Goal: Transaction & Acquisition: Book appointment/travel/reservation

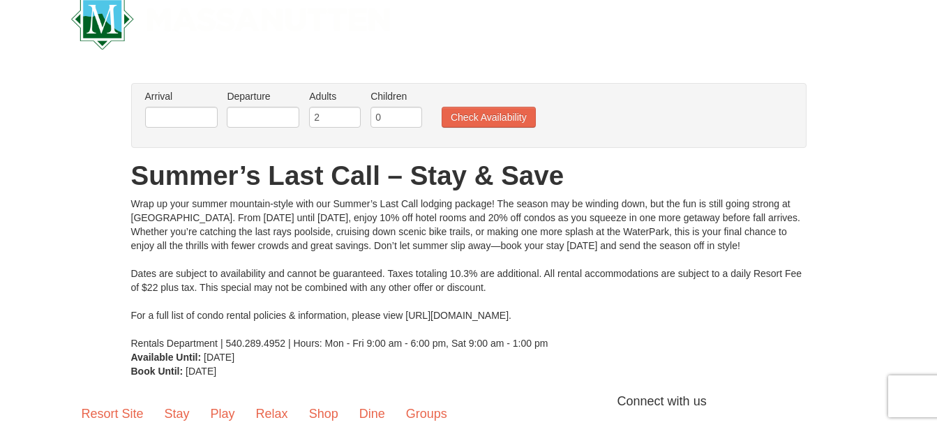
scroll to position [30, 0]
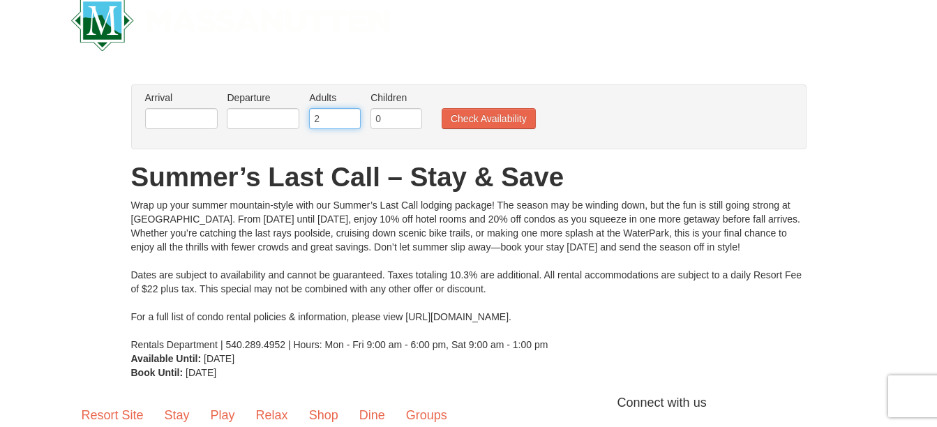
drag, startPoint x: 340, startPoint y: 119, endPoint x: 308, endPoint y: 113, distance: 32.7
click at [308, 113] on li "Adults Please format dates MM/DD/YYYY 2" at bounding box center [335, 113] width 59 height 45
type input "1"
click at [352, 123] on input "1" at bounding box center [335, 118] width 52 height 21
click at [493, 121] on button "Check Availability" at bounding box center [489, 118] width 94 height 21
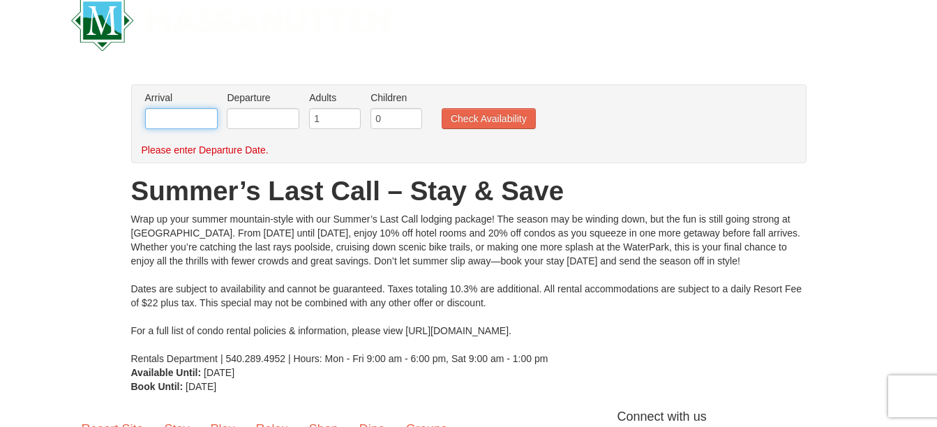
click at [181, 115] on input "text" at bounding box center [181, 118] width 73 height 21
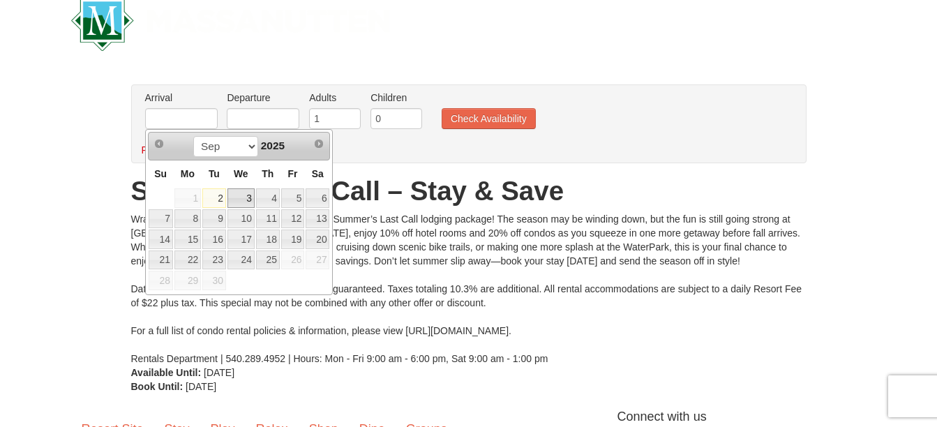
click at [239, 197] on link "3" at bounding box center [240, 198] width 27 height 20
type input "09/03/2025"
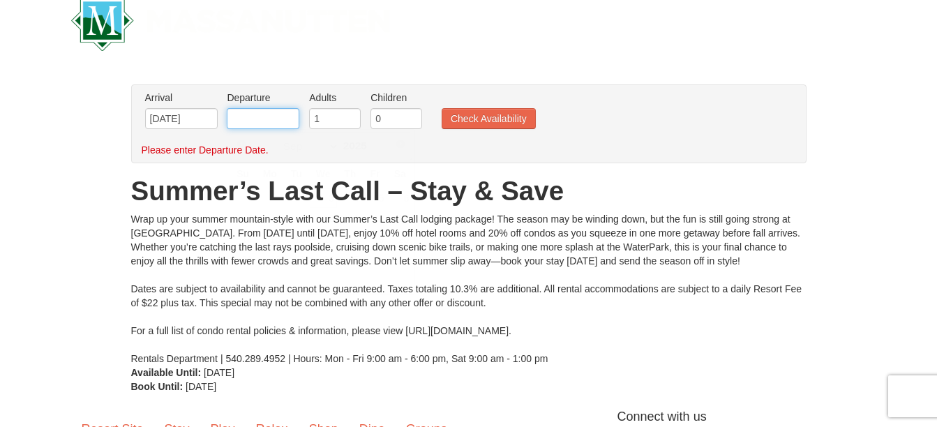
click at [263, 116] on input "text" at bounding box center [263, 118] width 73 height 21
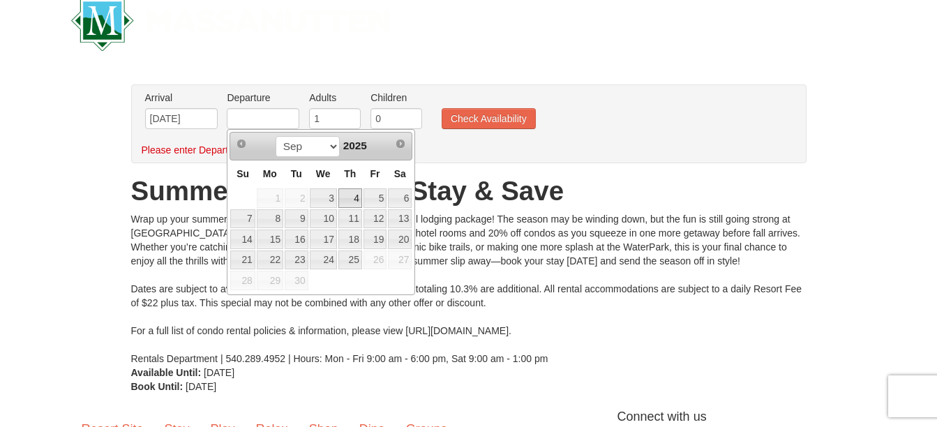
click at [355, 202] on link "4" at bounding box center [350, 198] width 24 height 20
type input "[DATE]"
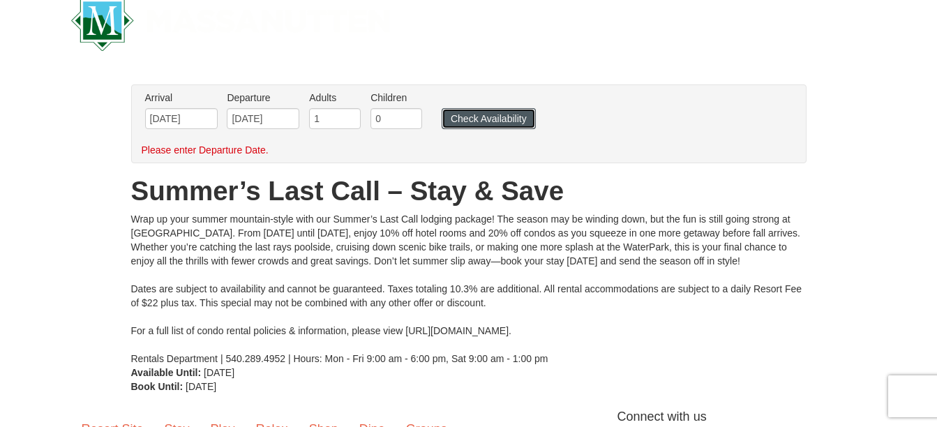
click at [483, 119] on button "Check Availability" at bounding box center [489, 118] width 94 height 21
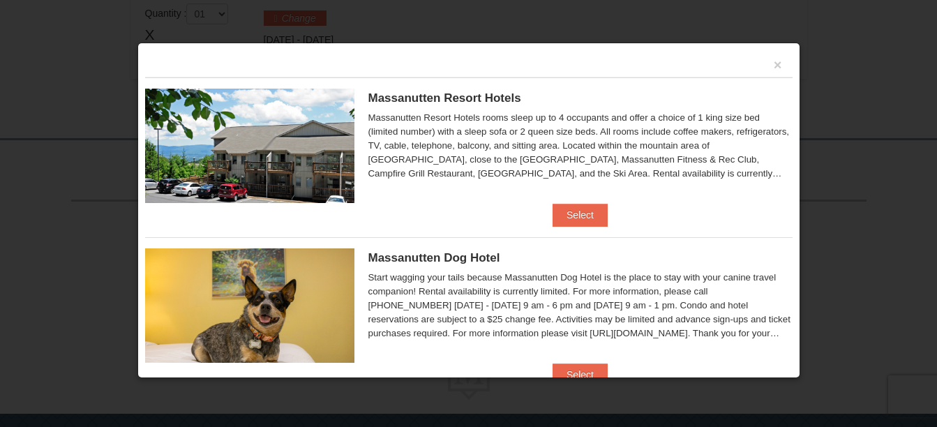
scroll to position [454, 0]
drag, startPoint x: 788, startPoint y: 91, endPoint x: 781, endPoint y: 104, distance: 14.0
click at [781, 104] on div "× Massanutten Resort Hotels Hotel King Room $112.00" at bounding box center [468, 211] width 663 height 336
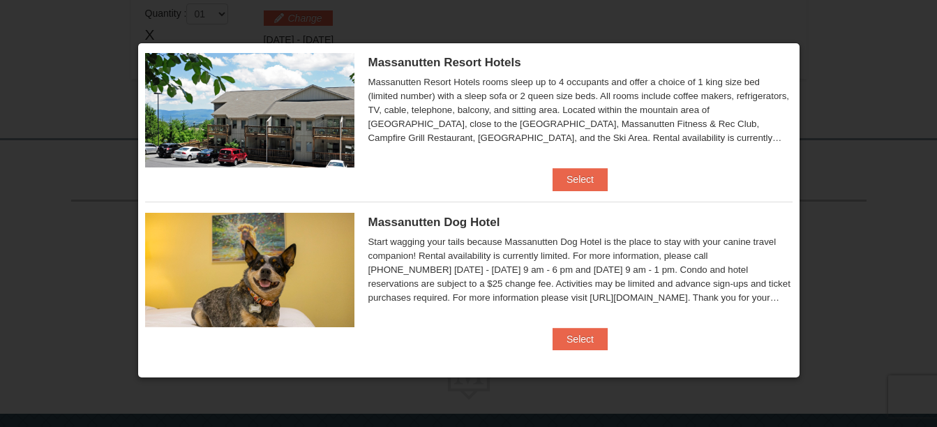
scroll to position [40, 0]
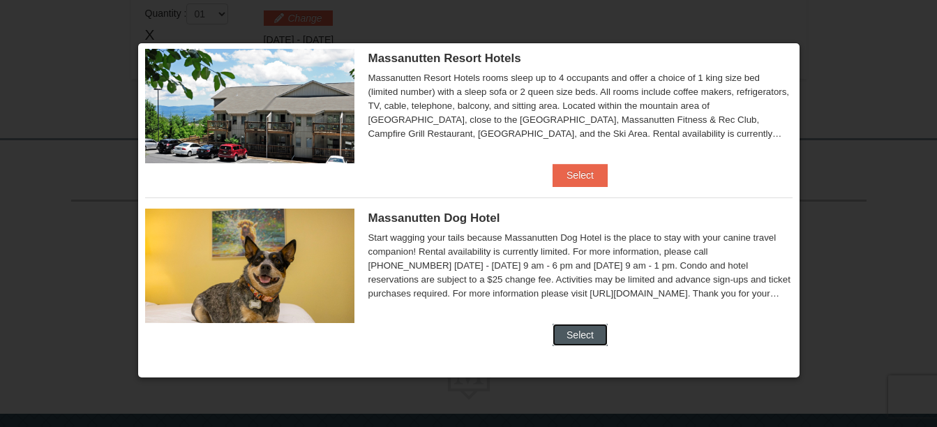
click at [573, 333] on button "Select" at bounding box center [580, 335] width 55 height 22
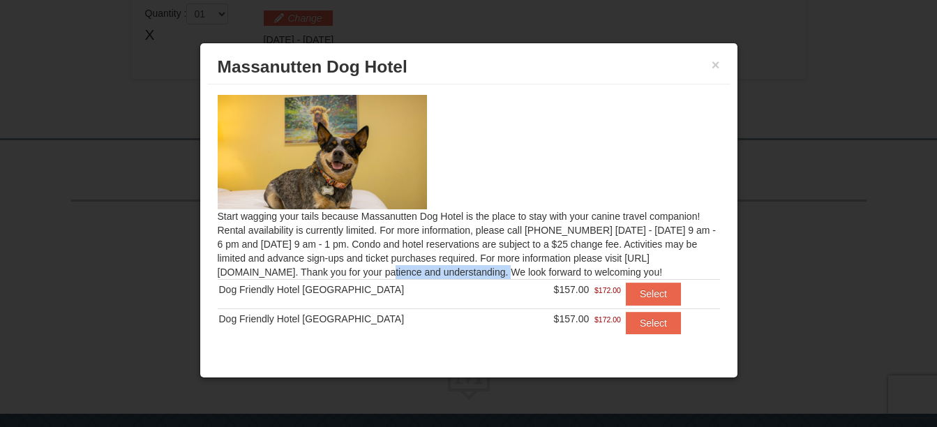
drag, startPoint x: 340, startPoint y: 271, endPoint x: 211, endPoint y: 271, distance: 128.4
click at [211, 271] on div "Start wagging your tails because Massanutten Dog Hotel is the place to stay wit…" at bounding box center [468, 214] width 523 height 261
copy div "https://www.massresort.com"
click at [626, 296] on button "Select" at bounding box center [653, 294] width 55 height 22
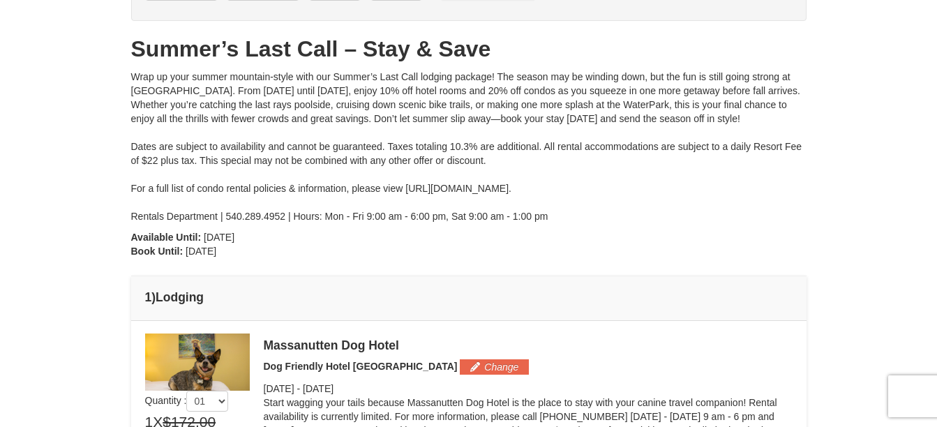
scroll to position [0, 0]
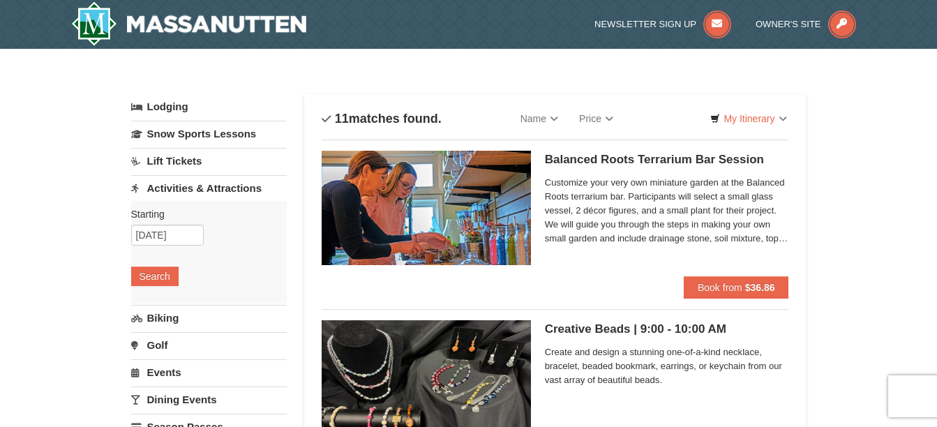
click at [225, 186] on link "Activities & Attractions" at bounding box center [209, 188] width 156 height 26
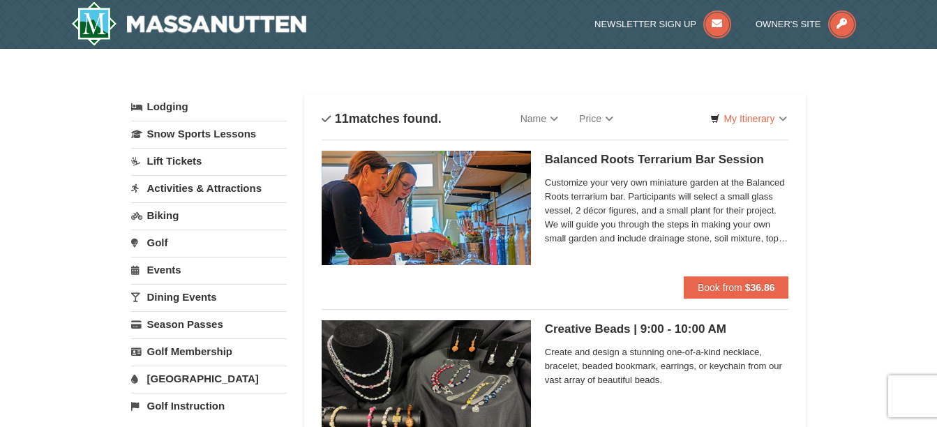
click at [225, 186] on link "Activities & Attractions" at bounding box center [209, 188] width 156 height 26
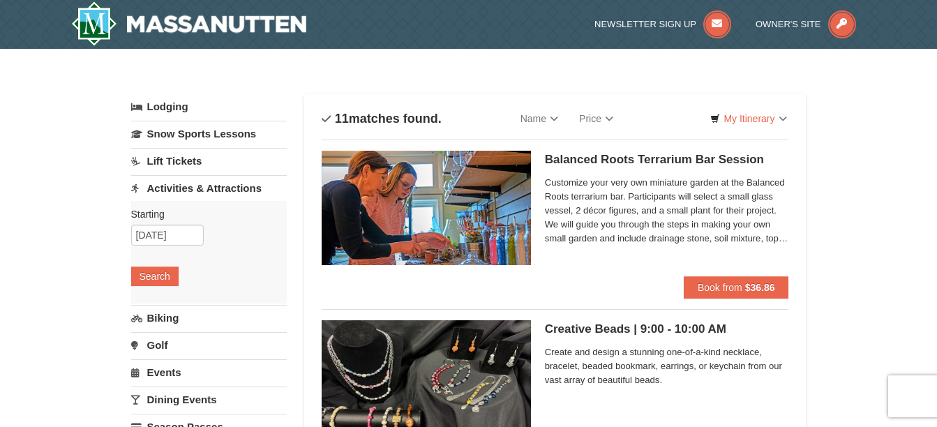
click at [225, 186] on link "Activities & Attractions" at bounding box center [209, 188] width 156 height 26
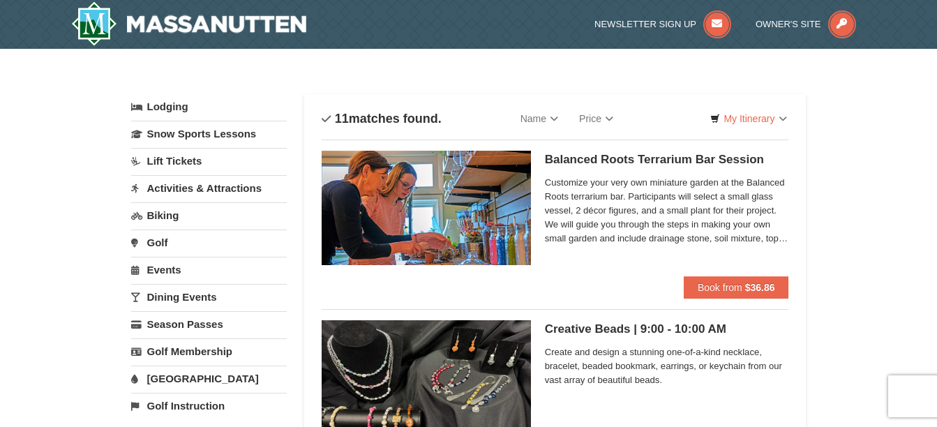
click at [176, 273] on link "Events" at bounding box center [209, 270] width 156 height 26
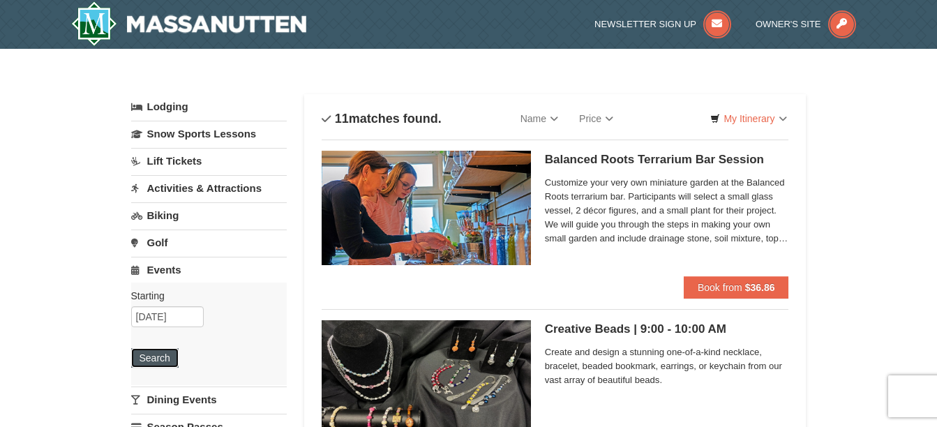
click at [151, 363] on button "Search" at bounding box center [154, 358] width 47 height 20
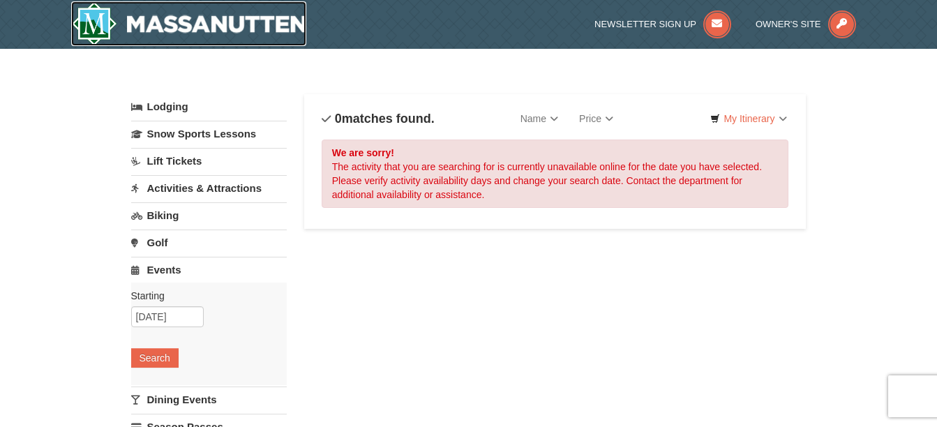
click at [236, 15] on img at bounding box center [189, 23] width 236 height 45
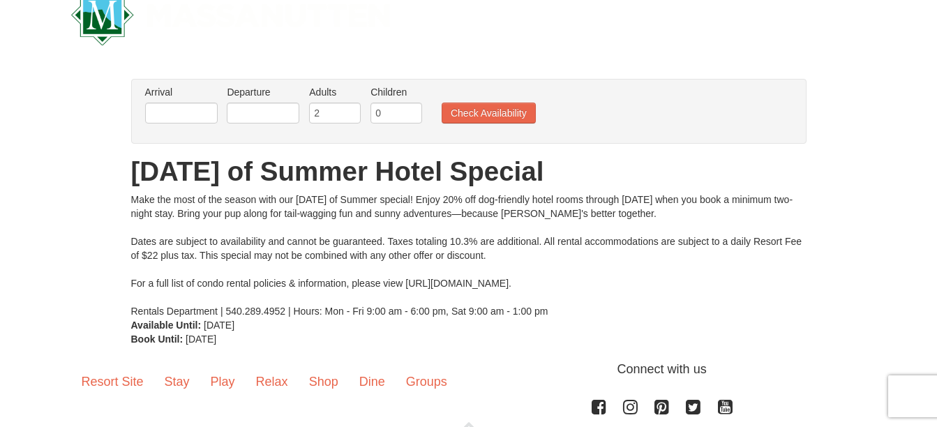
scroll to position [22, 0]
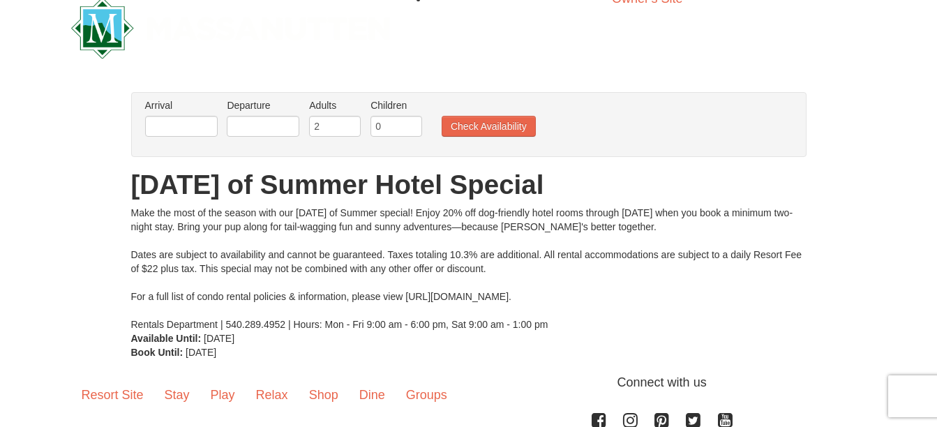
drag, startPoint x: 551, startPoint y: 294, endPoint x: 407, endPoint y: 296, distance: 144.4
click at [407, 296] on div "Make the most of the season with our [DATE] of Summer special! Enjoy 20% off do…" at bounding box center [468, 269] width 675 height 126
copy div "[URL][DOMAIN_NAME]"
